Goal: Information Seeking & Learning: Compare options

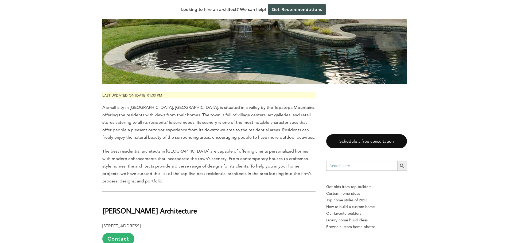
scroll to position [214, 0]
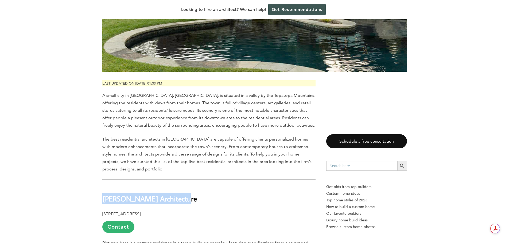
drag, startPoint x: 189, startPoint y: 187, endPoint x: 99, endPoint y: 186, distance: 89.7
copy b "[PERSON_NAME] Architecture"
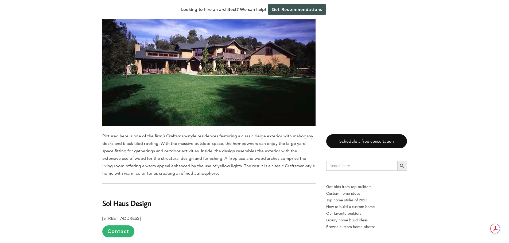
scroll to position [855, 0]
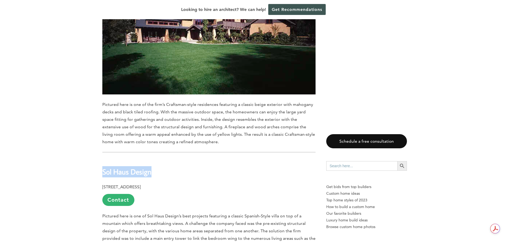
drag, startPoint x: 157, startPoint y: 157, endPoint x: 93, endPoint y: 156, distance: 63.8
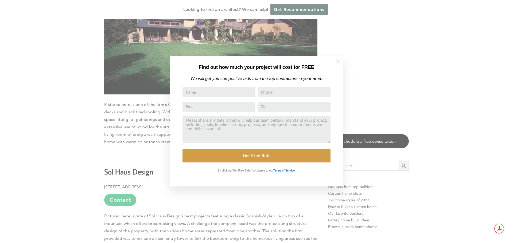
click at [337, 63] on icon at bounding box center [338, 62] width 6 height 6
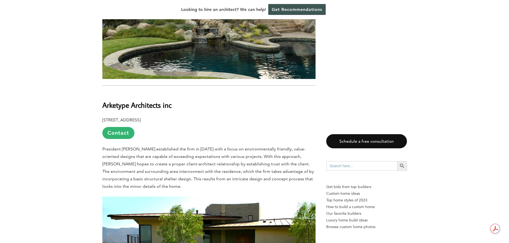
scroll to position [1549, 0]
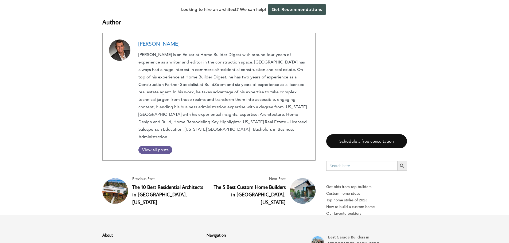
scroll to position [2003, 0]
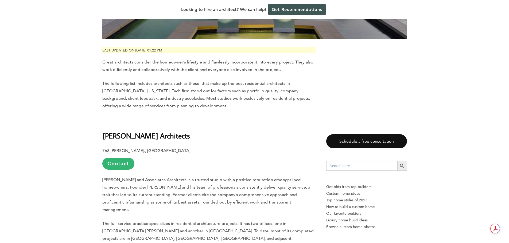
scroll to position [267, 0]
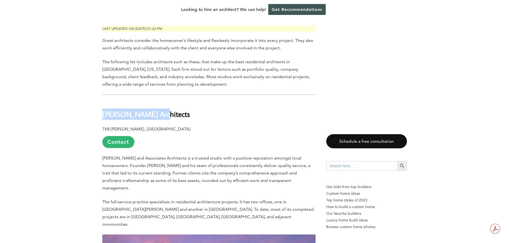
drag, startPoint x: 155, startPoint y: 101, endPoint x: 91, endPoint y: 103, distance: 64.7
copy b "Sewall Architects"
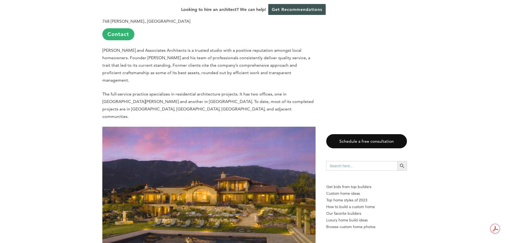
scroll to position [374, 0]
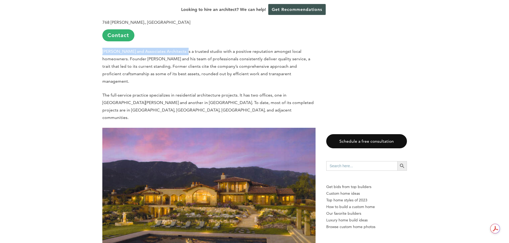
drag, startPoint x: 102, startPoint y: 40, endPoint x: 181, endPoint y: 40, distance: 79.6
copy span "Jock M. Sewall and Associates Architects"
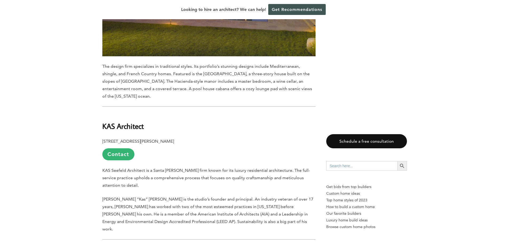
scroll to position [588, 0]
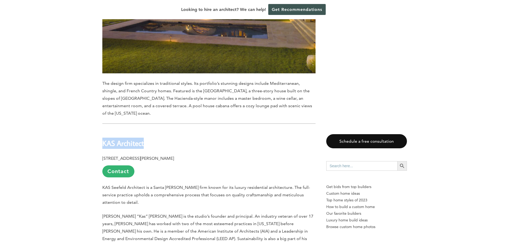
drag, startPoint x: 111, startPoint y: 115, endPoint x: 87, endPoint y: 113, distance: 24.3
copy b "KAS Architect"
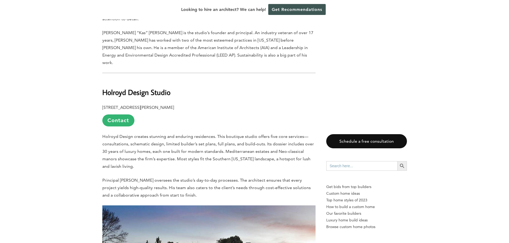
scroll to position [775, 0]
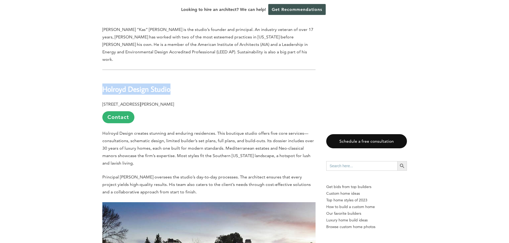
drag, startPoint x: 175, startPoint y: 54, endPoint x: 82, endPoint y: 54, distance: 92.7
copy b "Holroyd Design Studio"
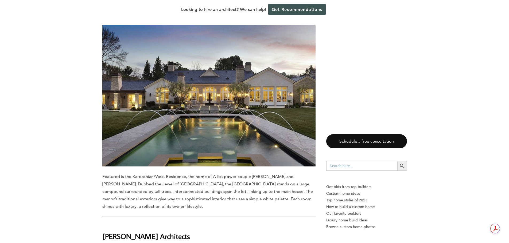
scroll to position [961, 0]
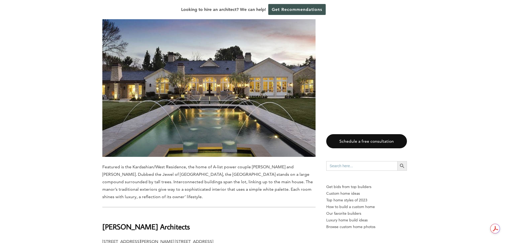
drag, startPoint x: 174, startPoint y: 193, endPoint x: 89, endPoint y: 189, distance: 84.2
copy b "Dylan Chappell Architects"
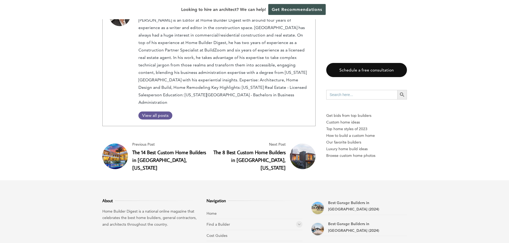
scroll to position [2069, 0]
